Goal: Information Seeking & Learning: Learn about a topic

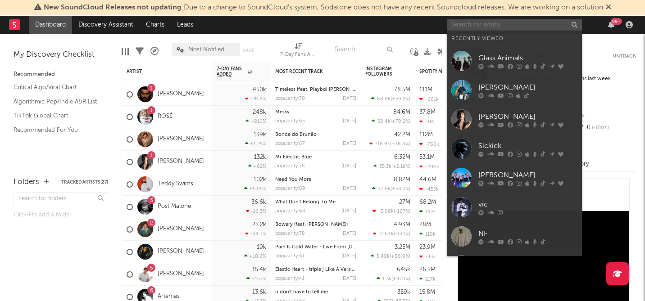
click at [462, 28] on input "text" at bounding box center [514, 24] width 135 height 11
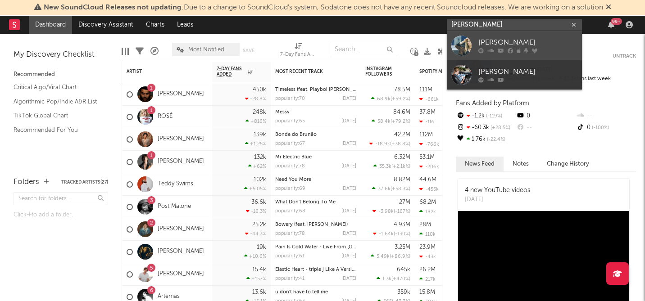
type input "[PERSON_NAME]"
click at [514, 40] on div "[PERSON_NAME]" at bounding box center [527, 42] width 99 height 11
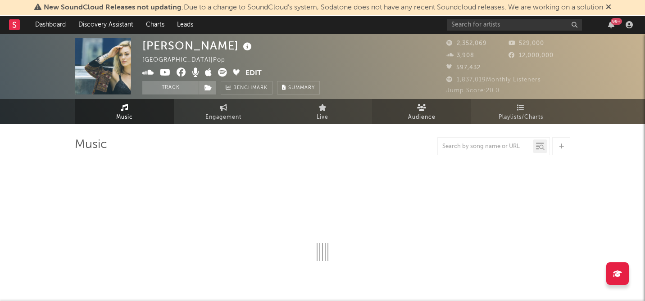
select select "6m"
